Goal: Information Seeking & Learning: Learn about a topic

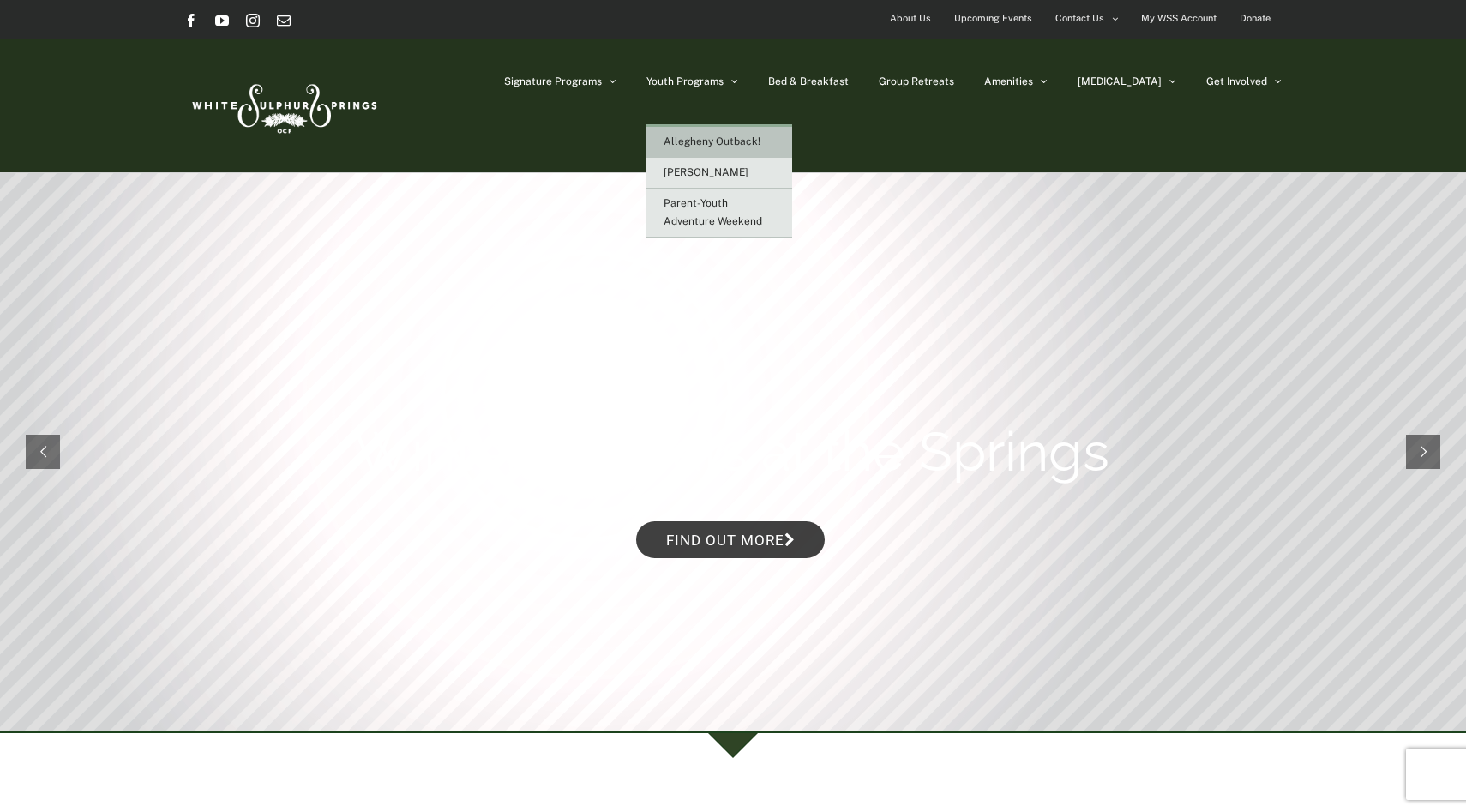
click at [760, 145] on span "Allegheny Outback!" at bounding box center [712, 141] width 97 height 12
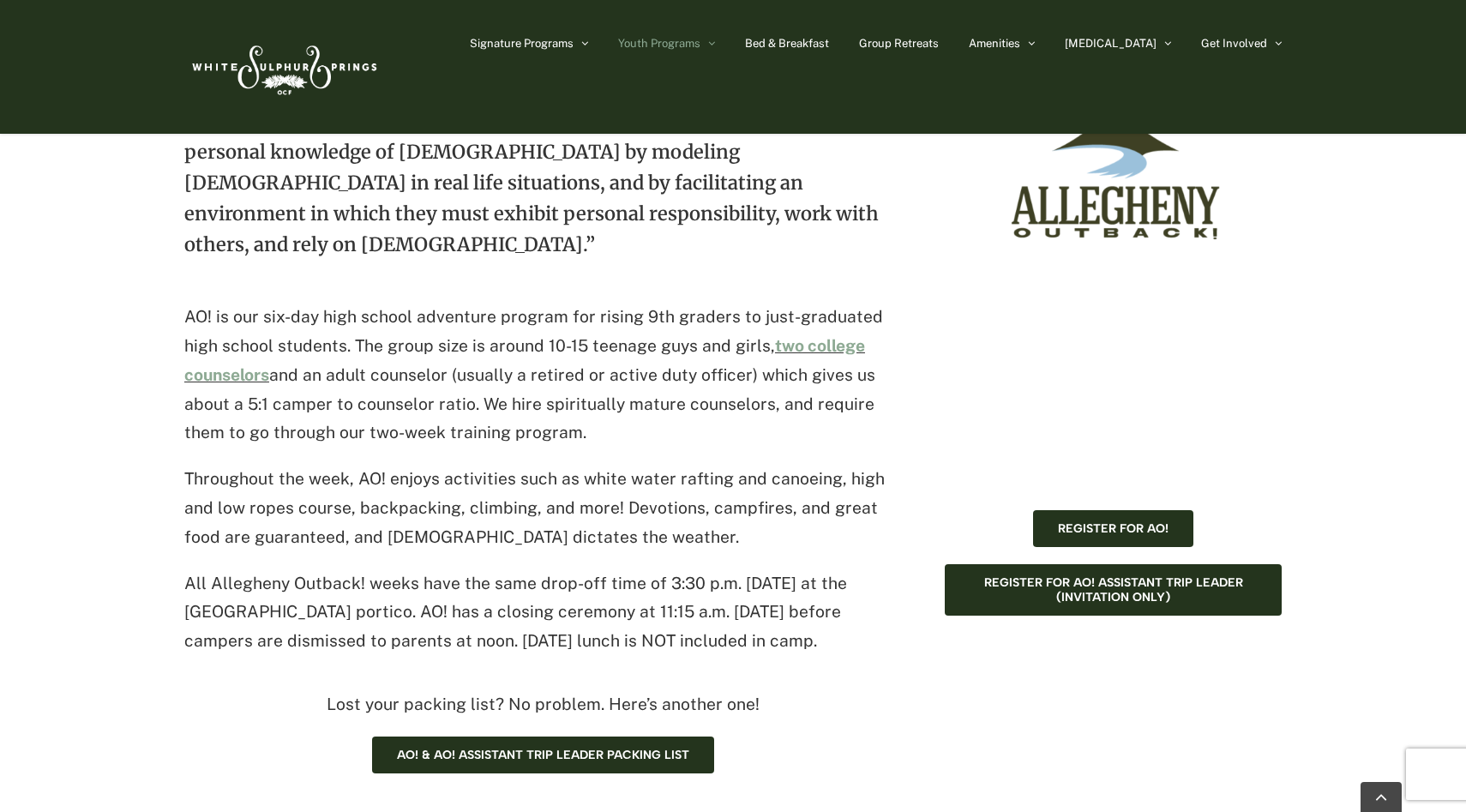
scroll to position [763, 0]
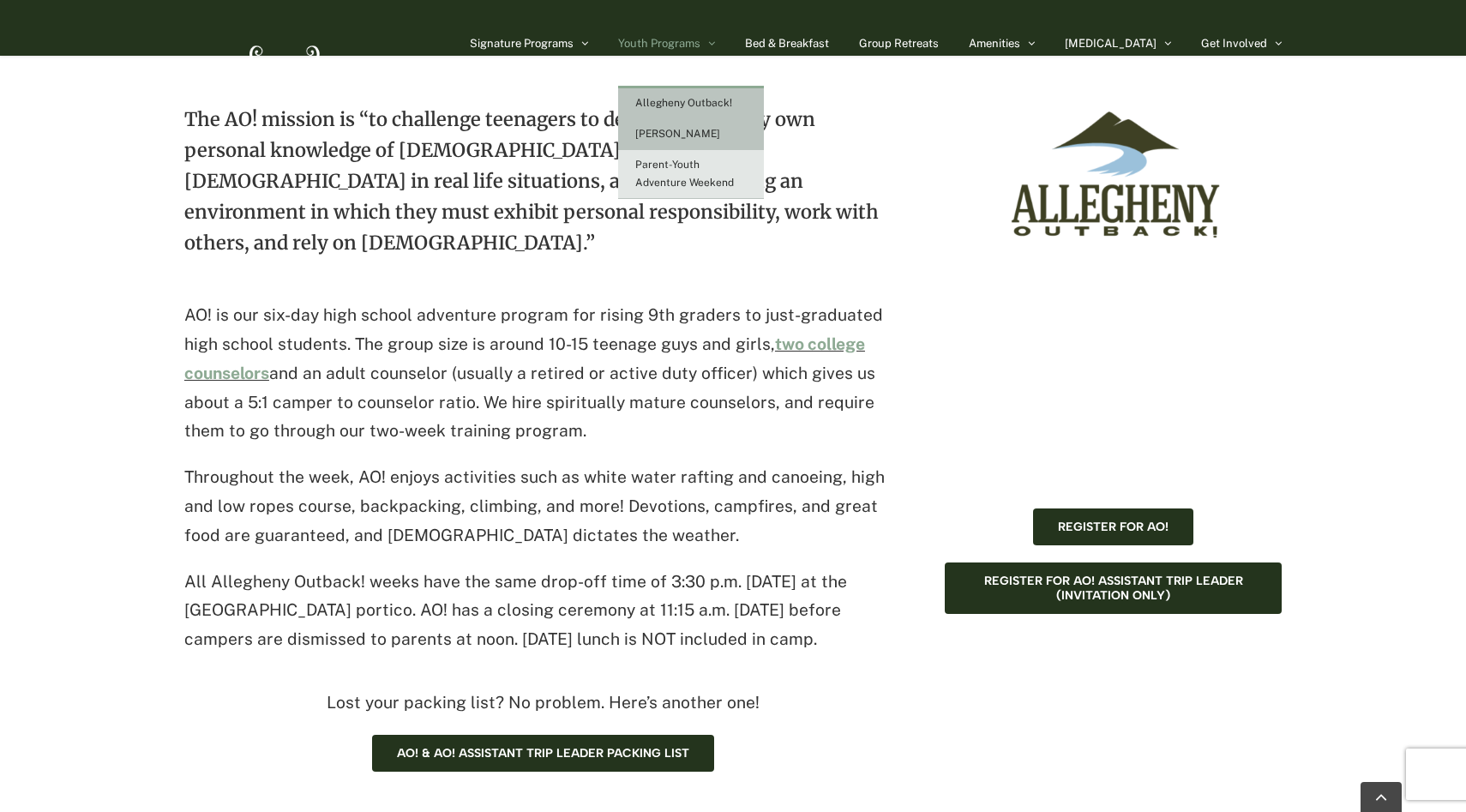
click at [720, 133] on span "[PERSON_NAME]" at bounding box center [678, 133] width 85 height 12
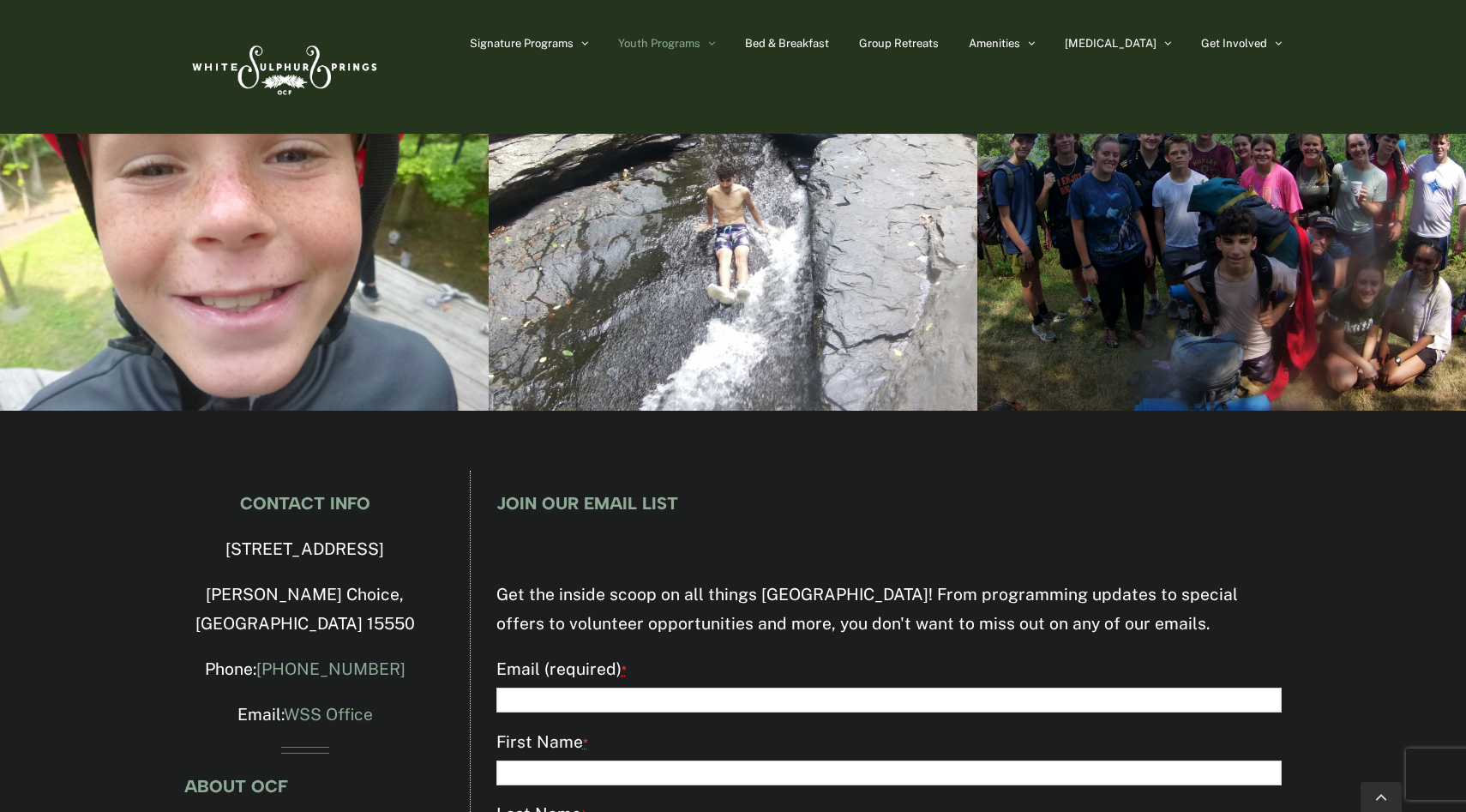
scroll to position [4751, 0]
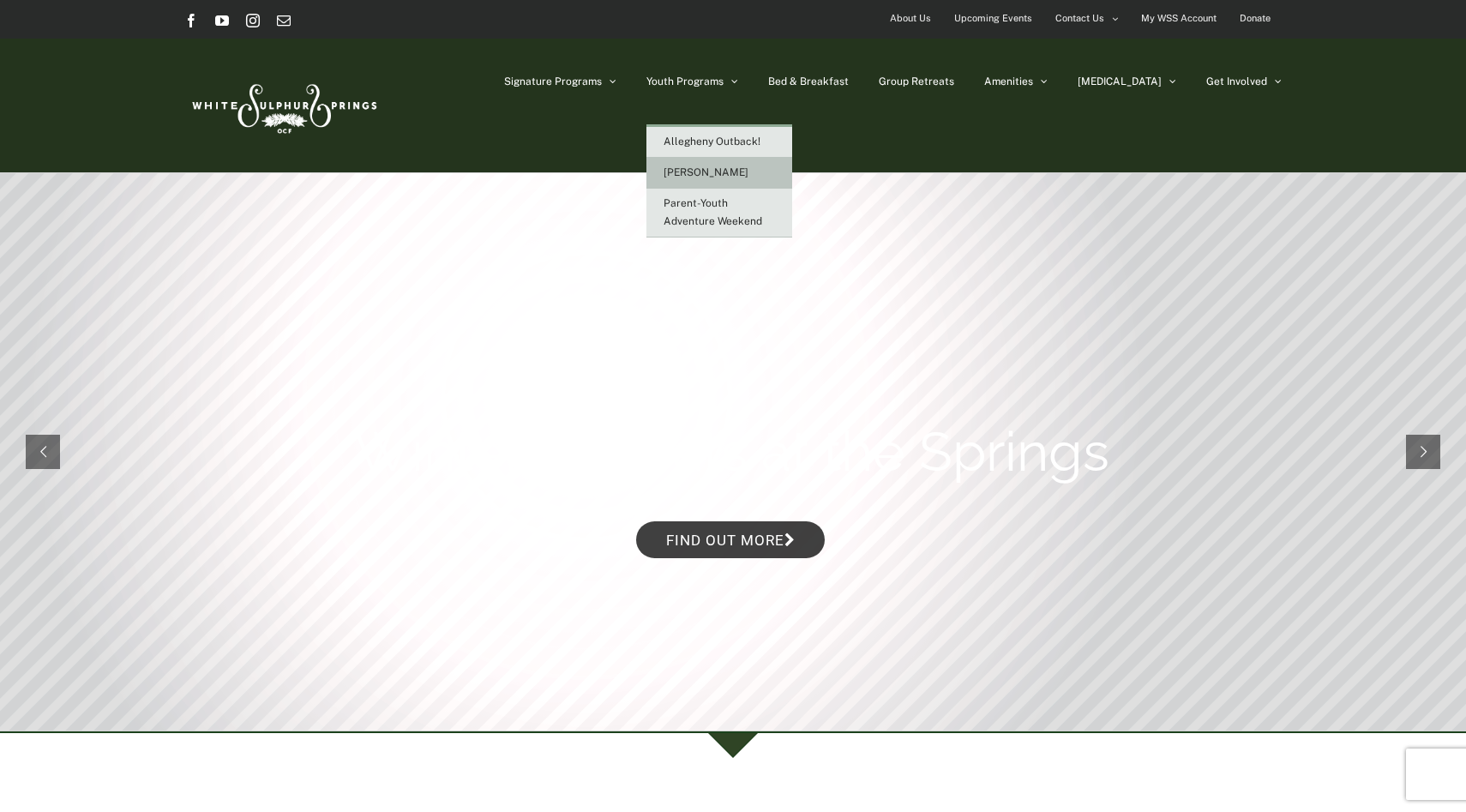
click at [774, 159] on link "[PERSON_NAME]" at bounding box center [719, 173] width 146 height 31
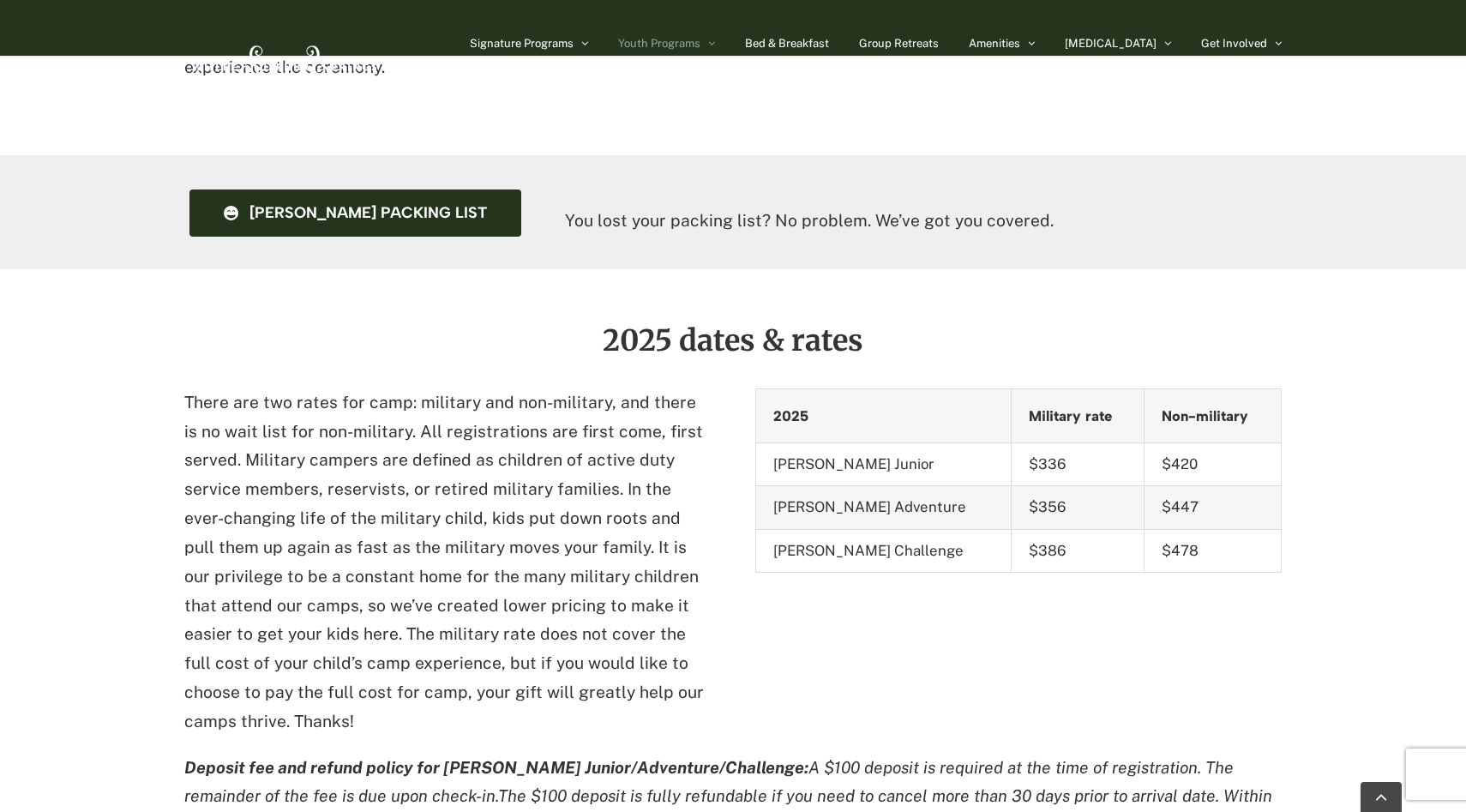
scroll to position [1881, 0]
click at [1034, 528] on td "$386" at bounding box center [1079, 549] width 133 height 42
click at [1046, 531] on div "2025 dates & rates There are two rates for camp: military and non-military, and…" at bounding box center [733, 590] width 1097 height 532
click at [897, 528] on td "[PERSON_NAME] Challenge" at bounding box center [883, 549] width 256 height 42
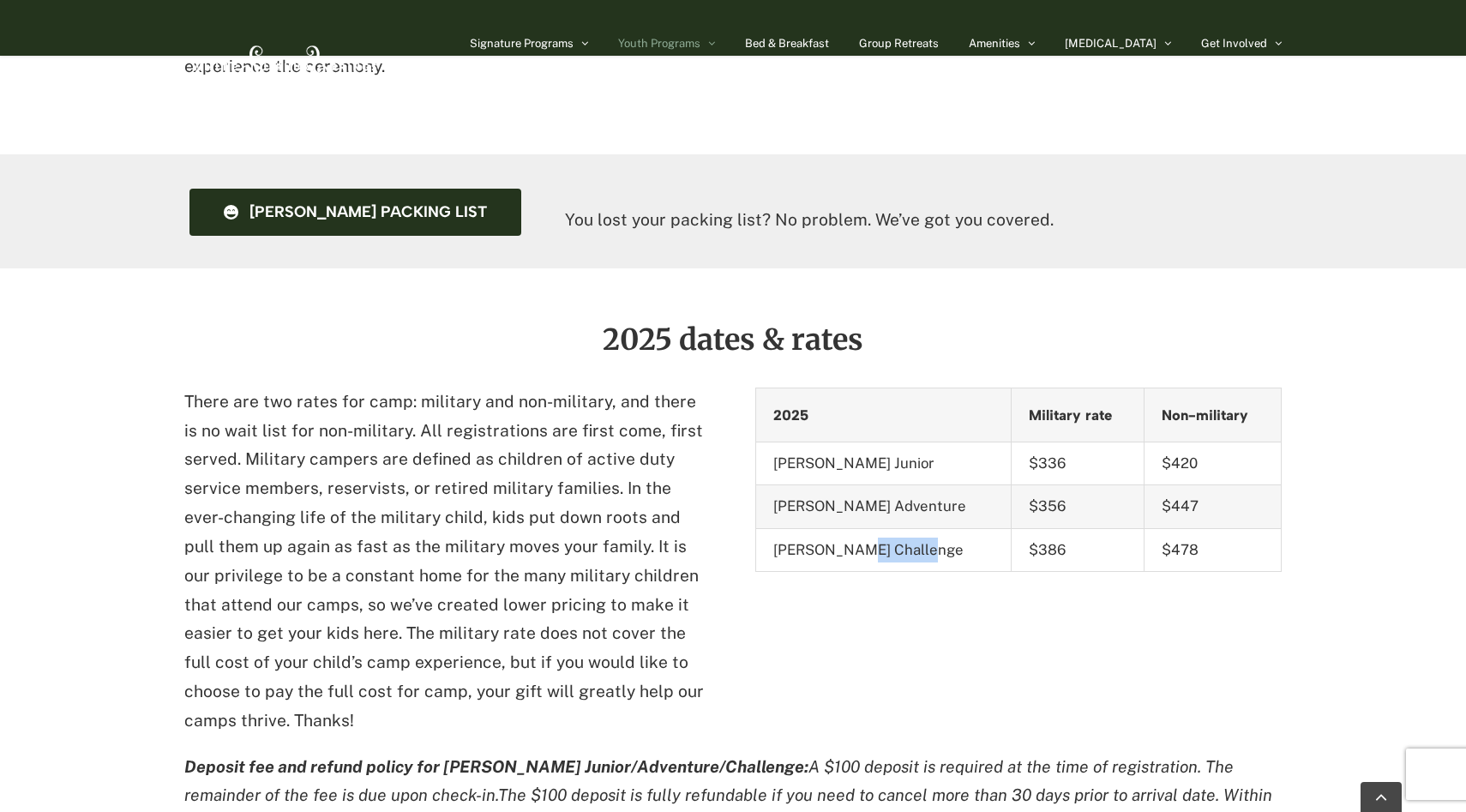
click at [897, 528] on td "[PERSON_NAME] Challenge" at bounding box center [883, 549] width 256 height 42
click at [896, 528] on td "[PERSON_NAME] Challenge" at bounding box center [883, 549] width 256 height 42
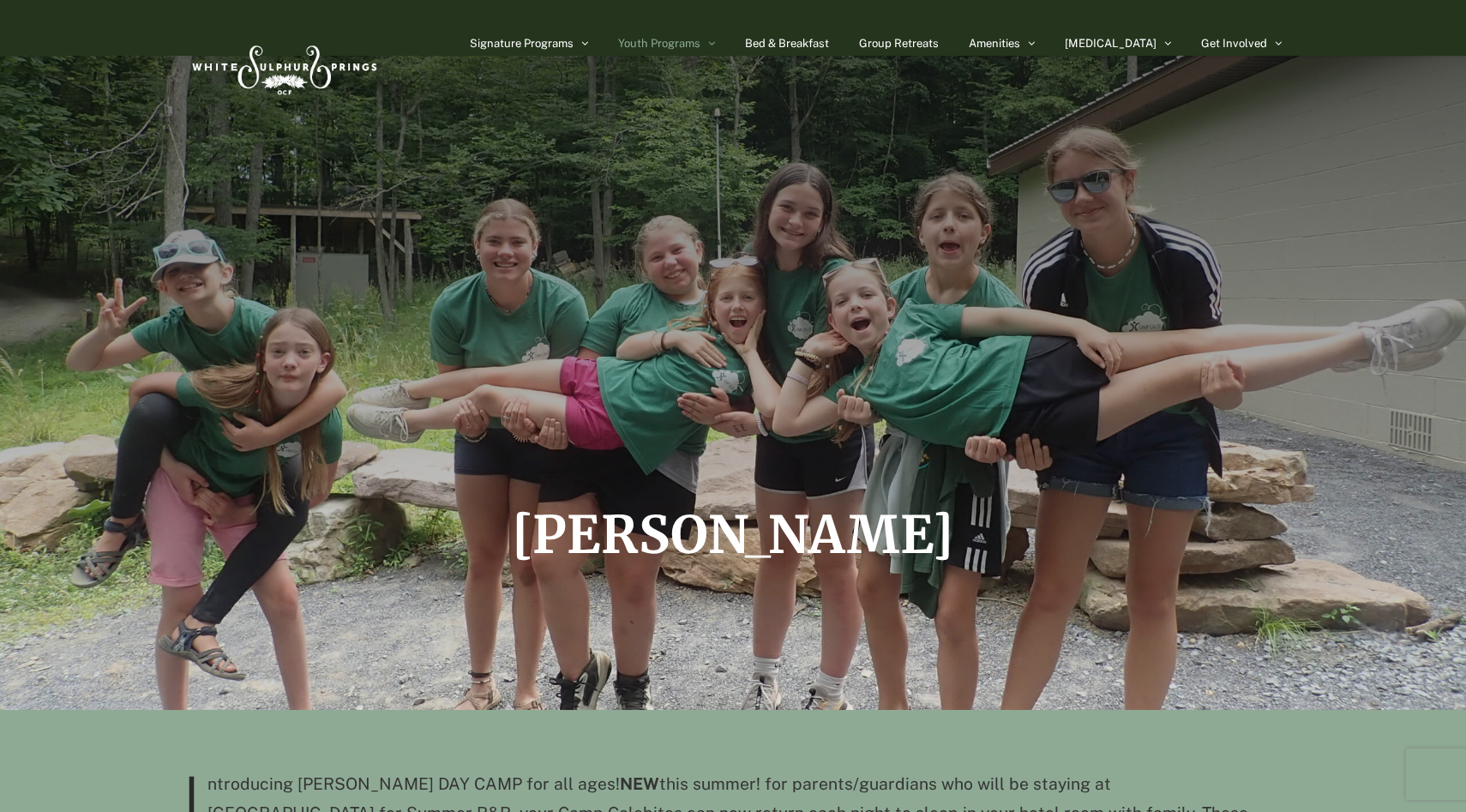
scroll to position [0, 0]
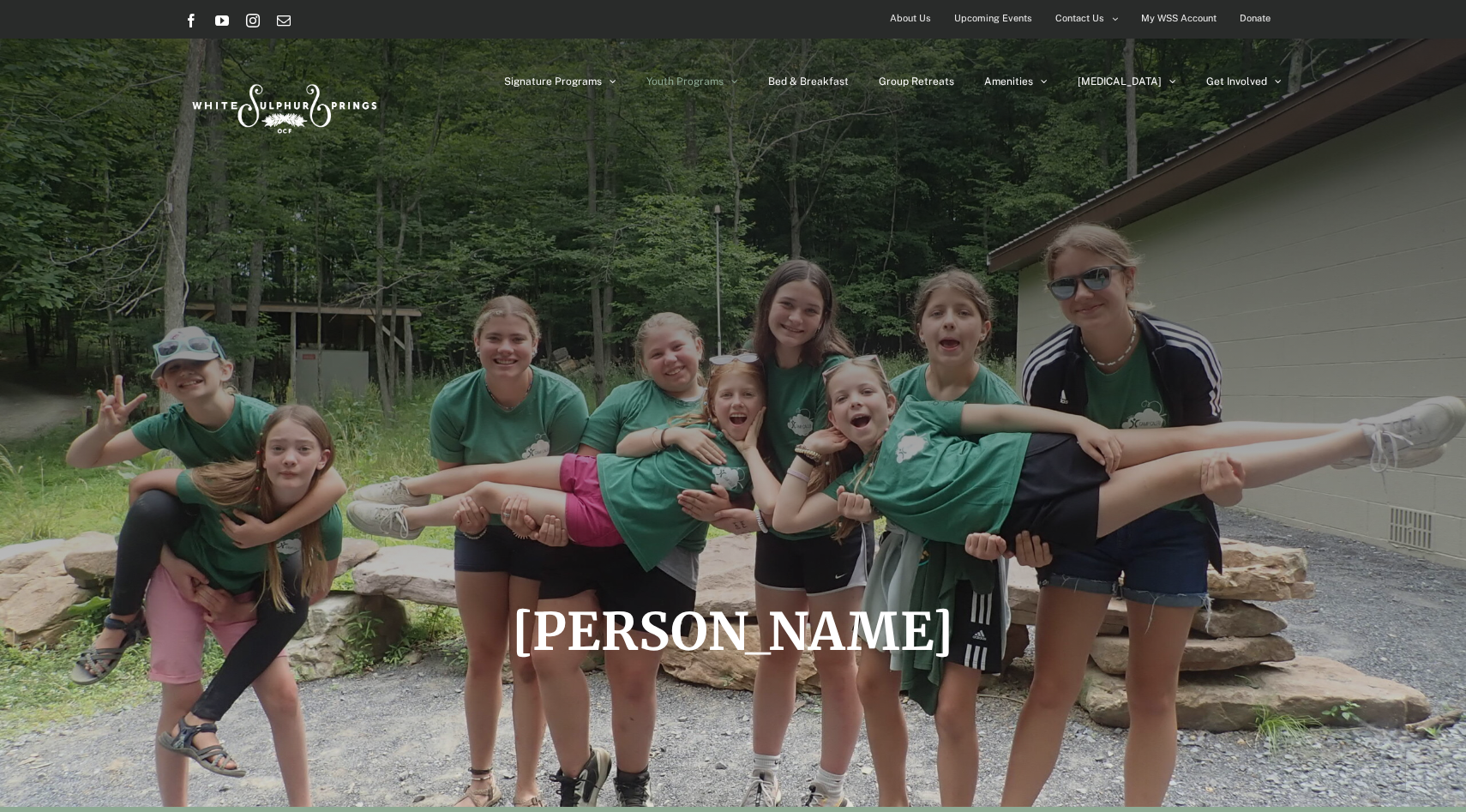
click at [1175, 22] on span "My WSS Account" at bounding box center [1179, 18] width 75 height 25
